Goal: Information Seeking & Learning: Learn about a topic

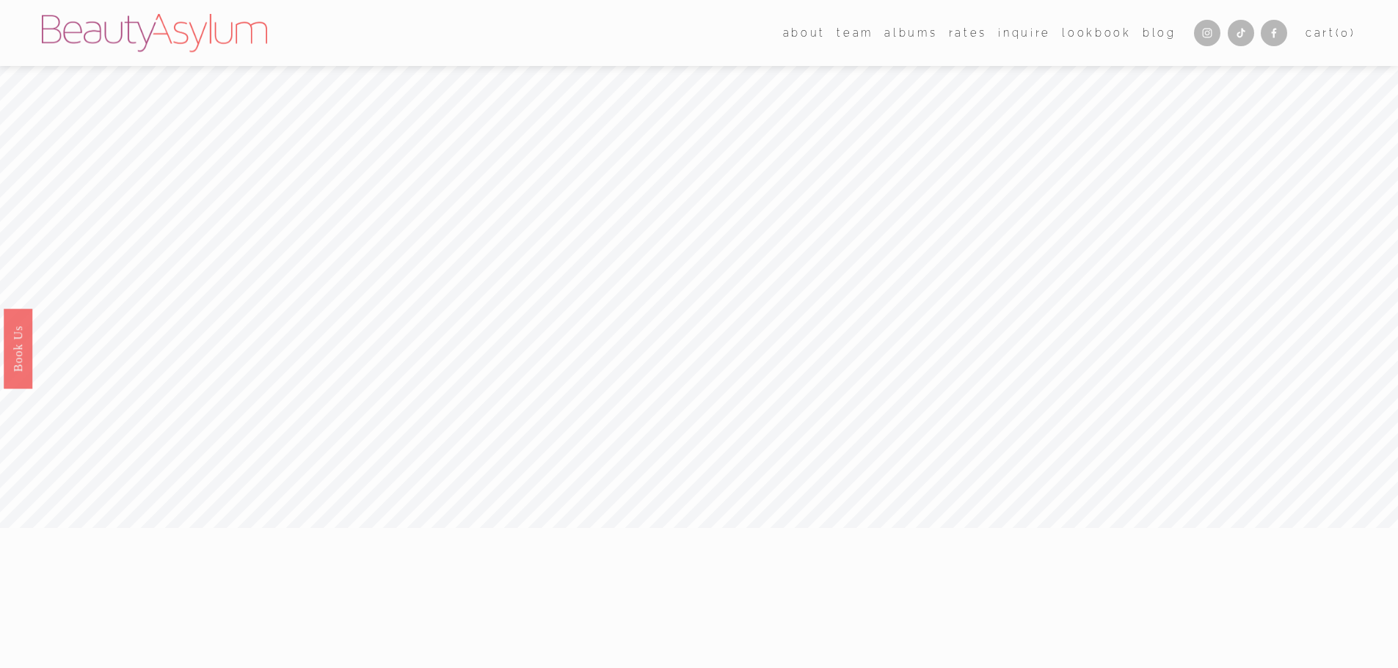
click at [963, 34] on link "Rates" at bounding box center [968, 32] width 38 height 21
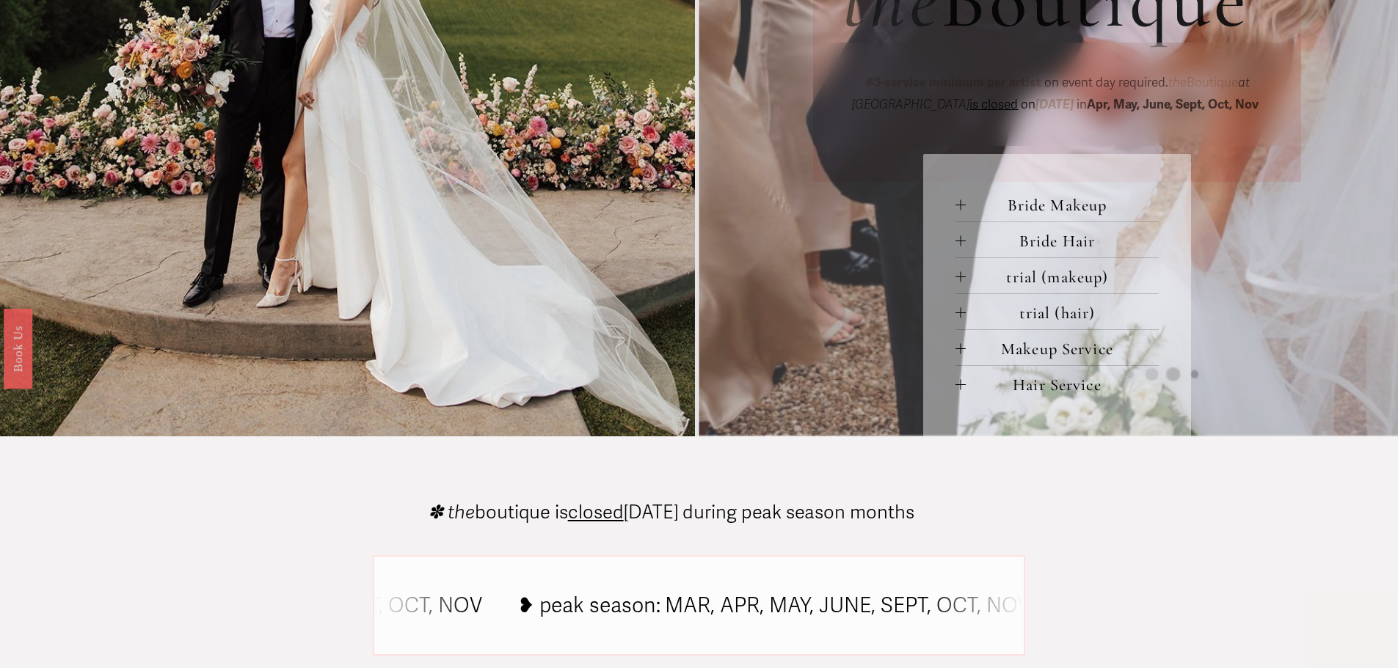
scroll to position [734, 0]
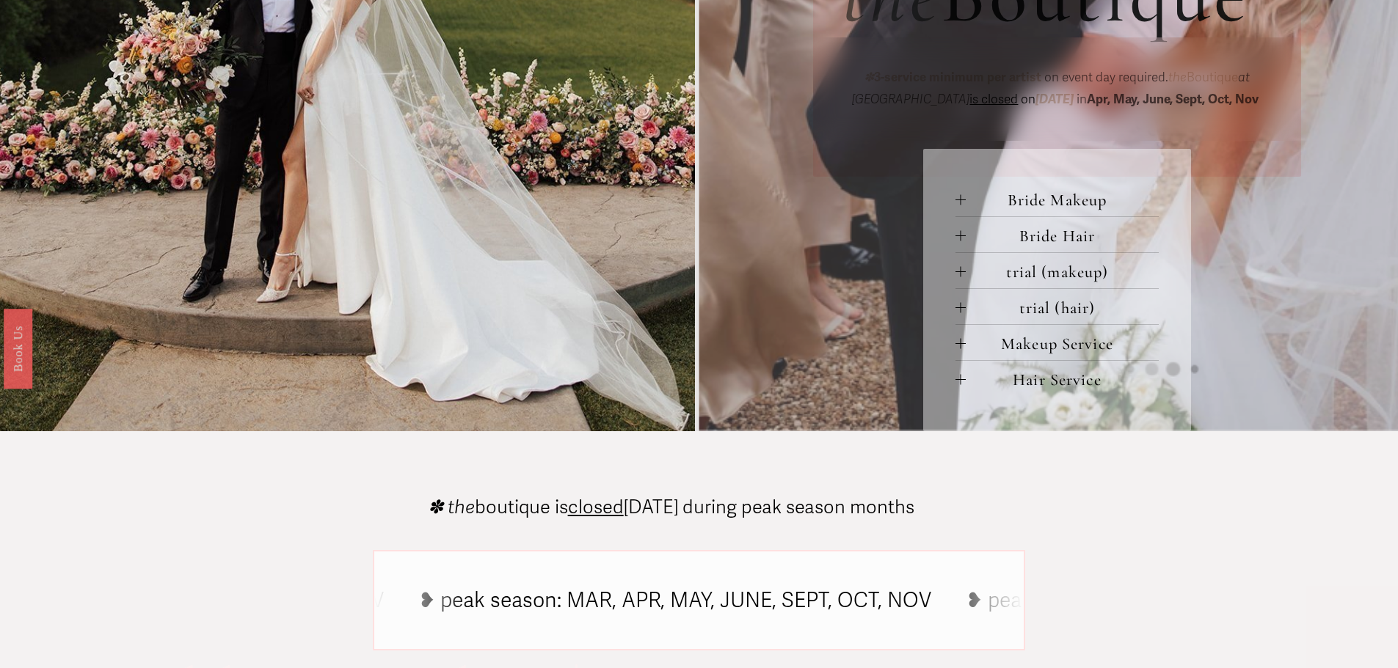
click at [1005, 210] on span "Bride Makeup" at bounding box center [1062, 200] width 193 height 20
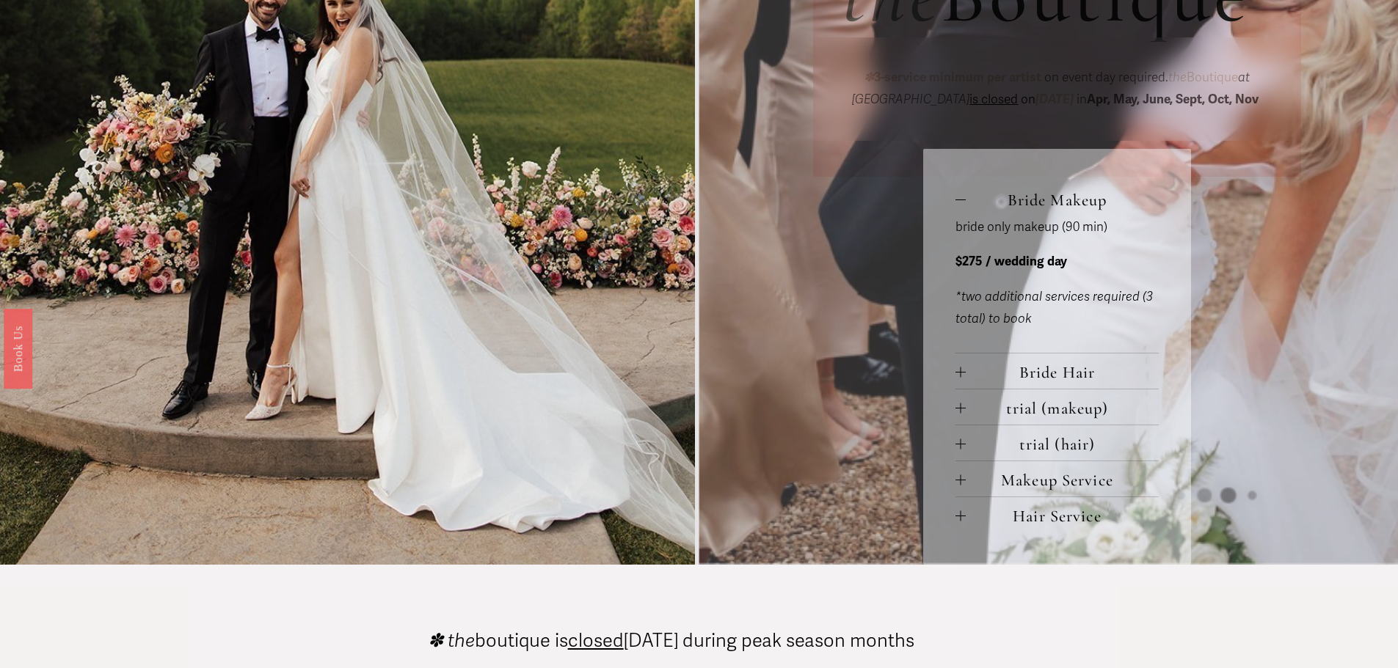
click at [1046, 376] on span "Bride Hair" at bounding box center [1062, 372] width 193 height 20
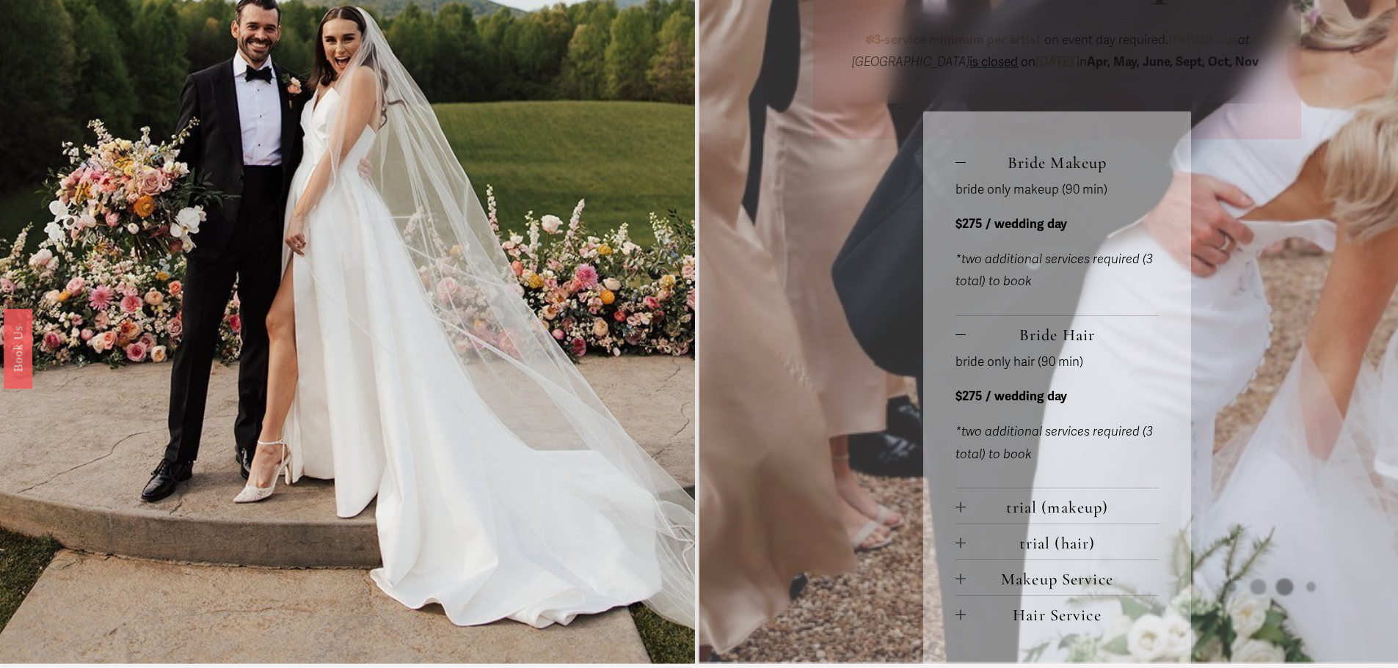
scroll to position [807, 0]
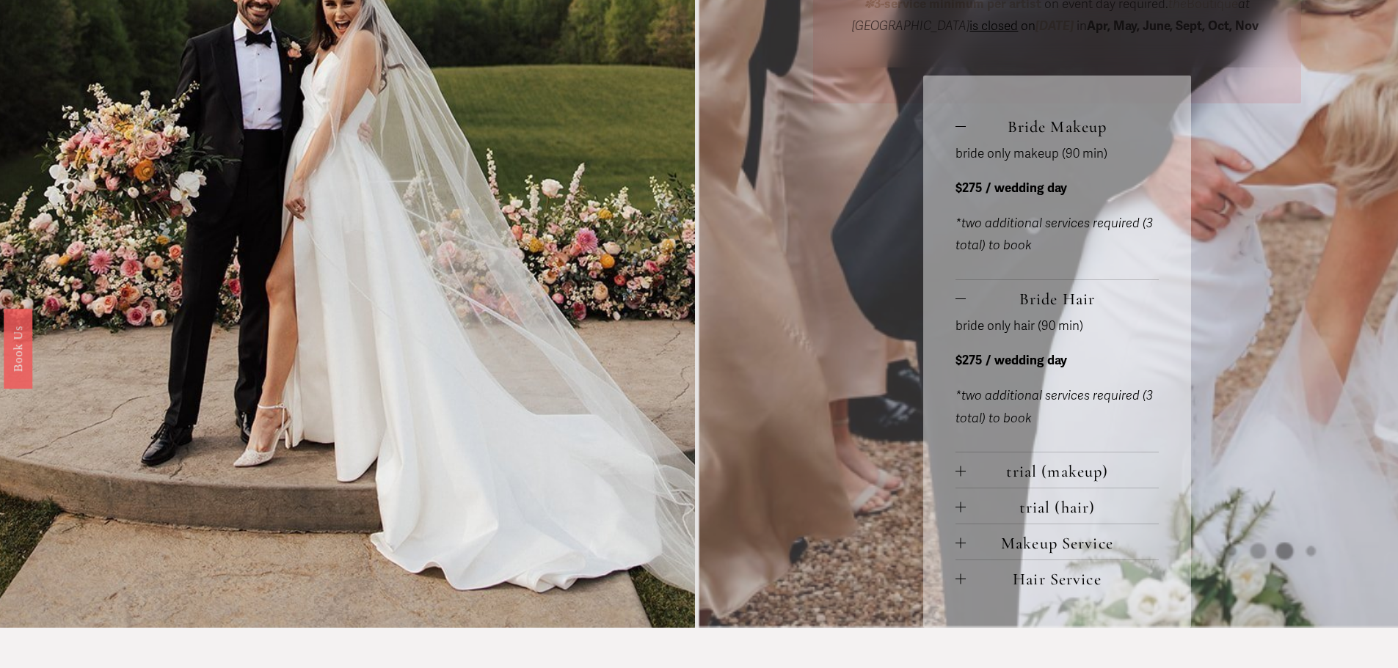
click at [1040, 489] on div at bounding box center [1056, 488] width 203 height 1
click at [1042, 474] on span "trial (makeup)" at bounding box center [1062, 472] width 193 height 20
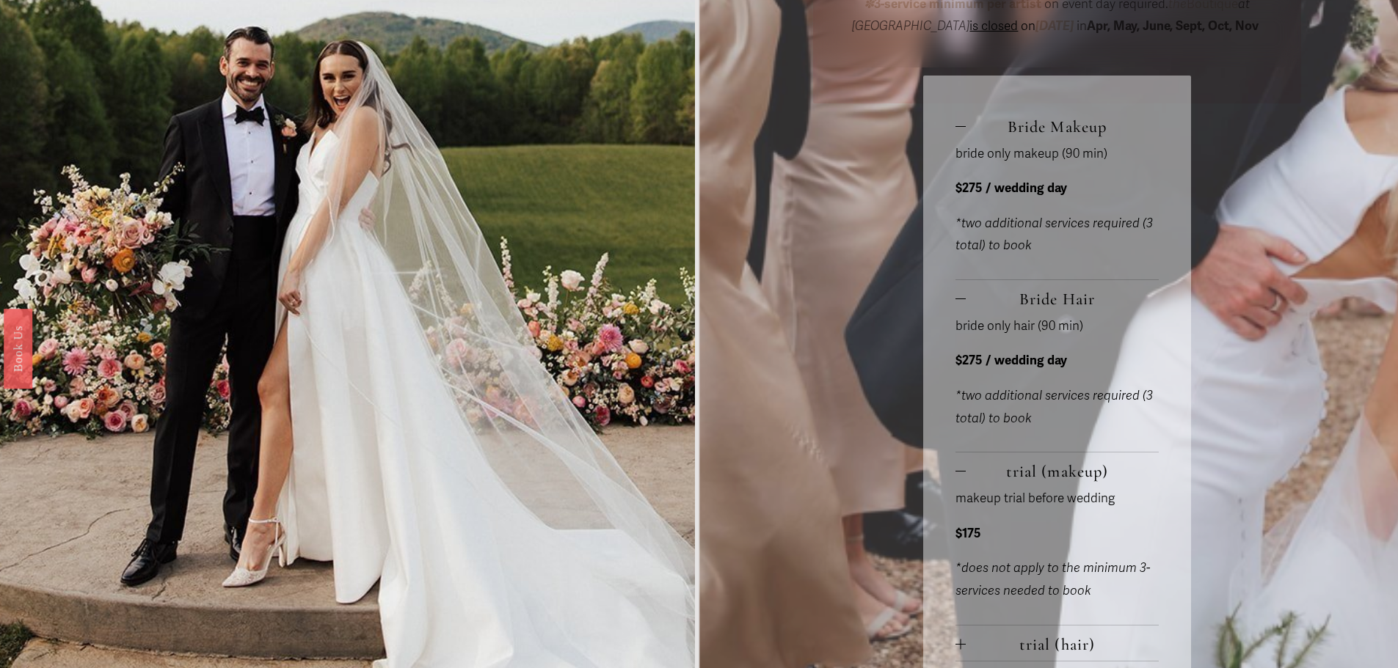
click at [1040, 471] on span "trial (makeup)" at bounding box center [1062, 472] width 193 height 20
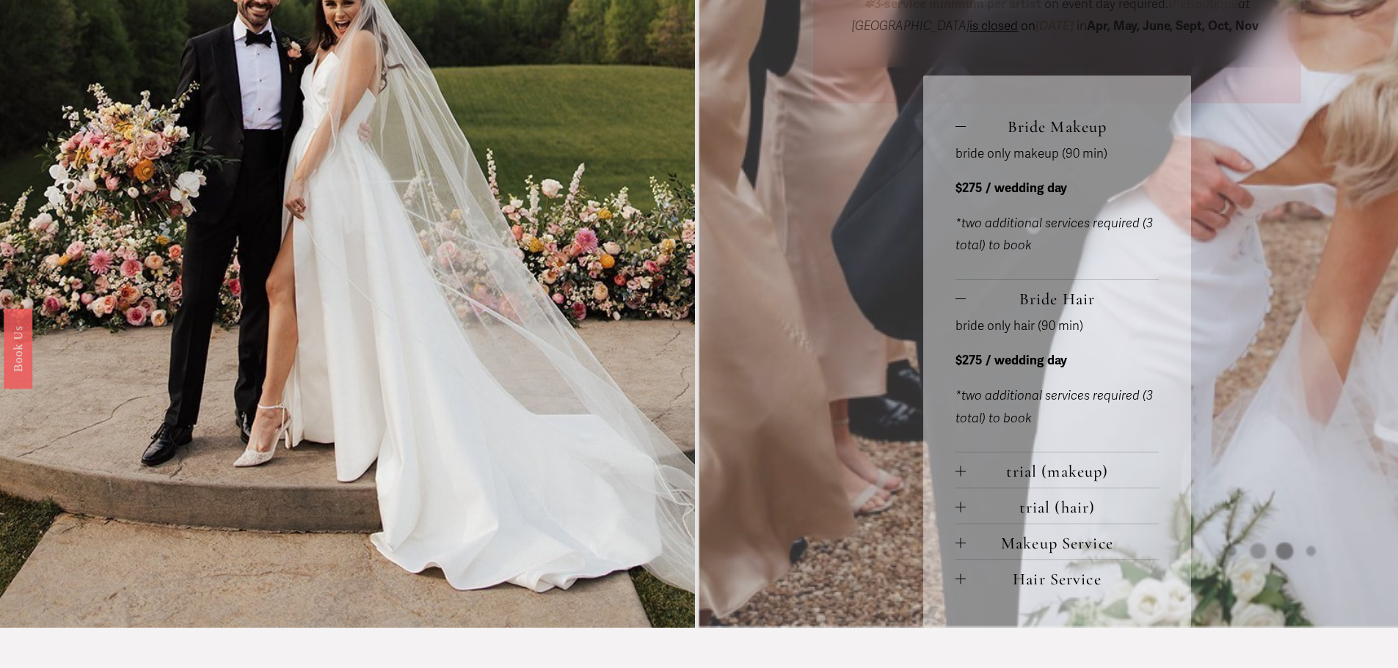
click at [1077, 295] on span "Bride Hair" at bounding box center [1062, 299] width 193 height 20
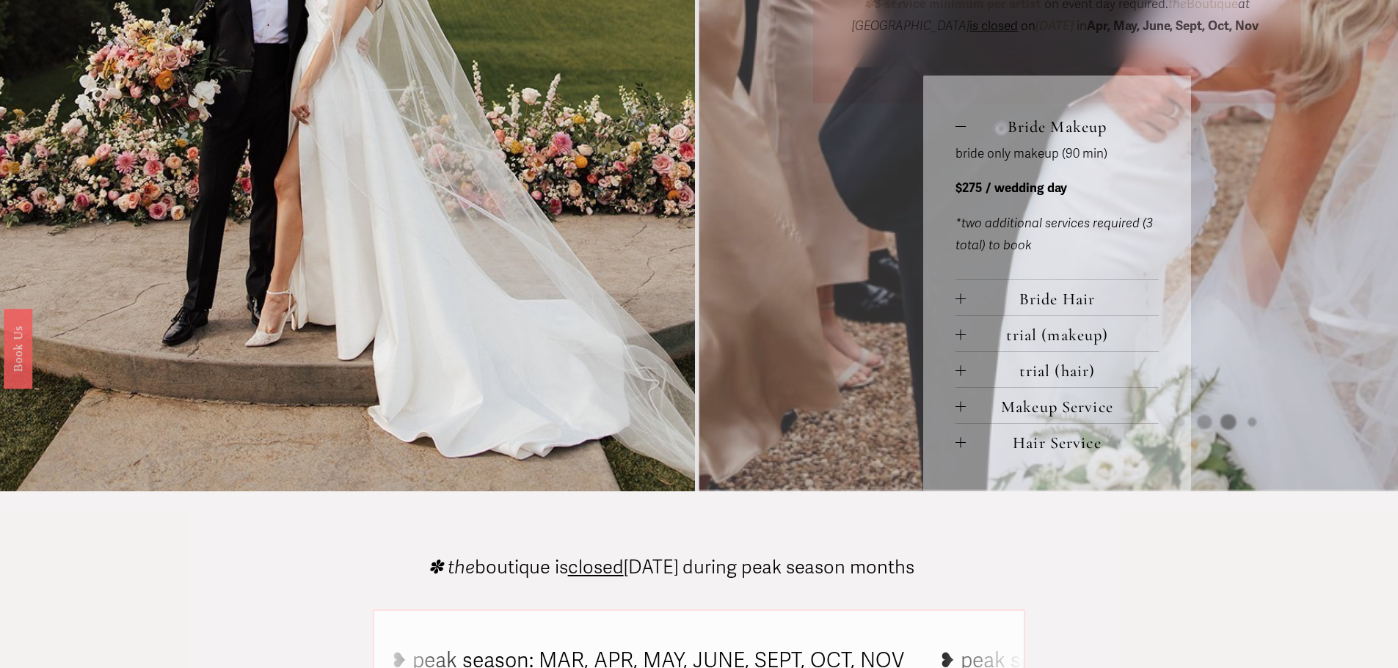
click at [1026, 122] on span "Bride Makeup" at bounding box center [1062, 127] width 193 height 20
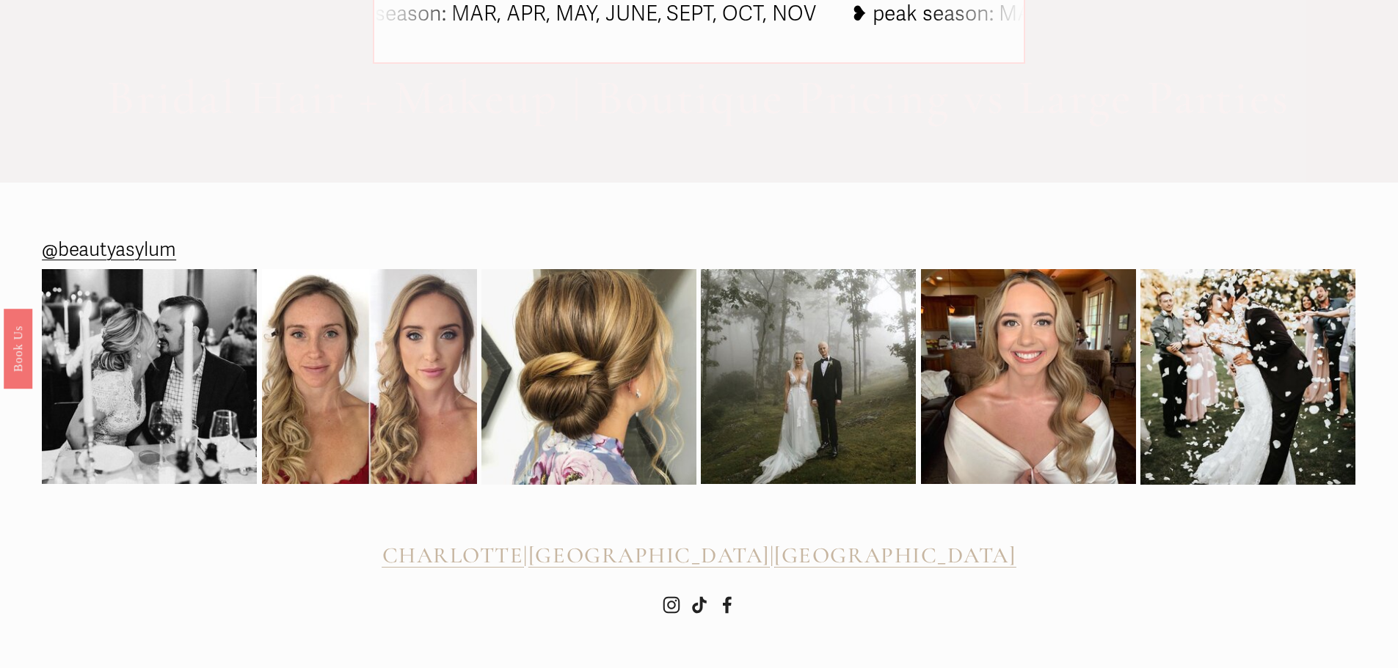
scroll to position [1353, 0]
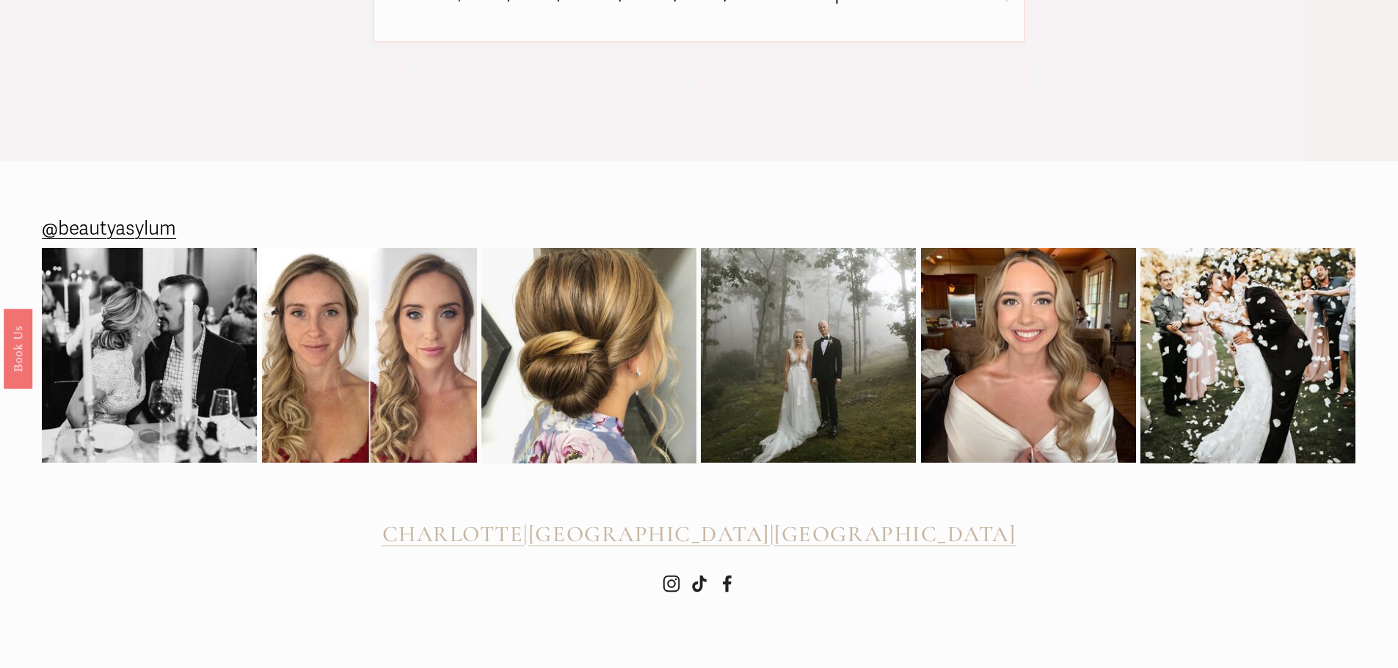
click at [524, 525] on span "CHARLOTTE" at bounding box center [453, 534] width 142 height 27
